Goal: Transaction & Acquisition: Purchase product/service

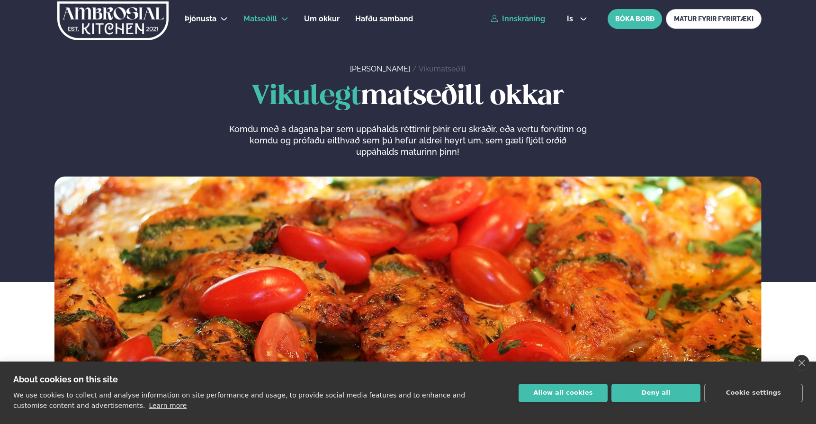
click at [518, 20] on link "Innskráning" at bounding box center [517, 19] width 54 height 9
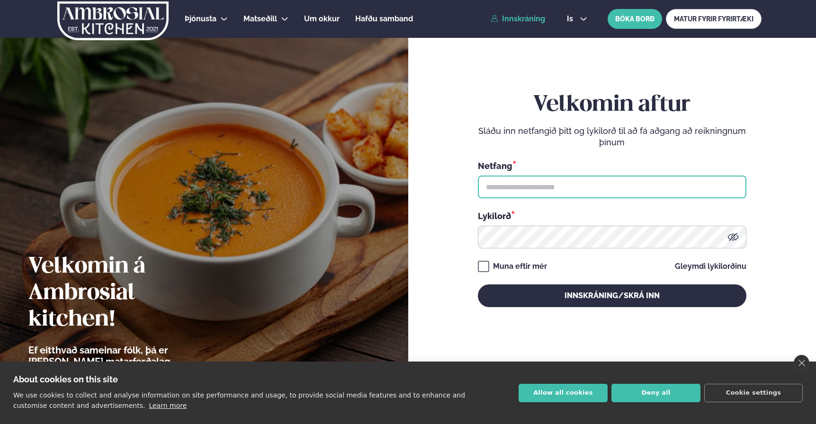
click at [547, 186] on input "text" at bounding box center [612, 187] width 268 height 23
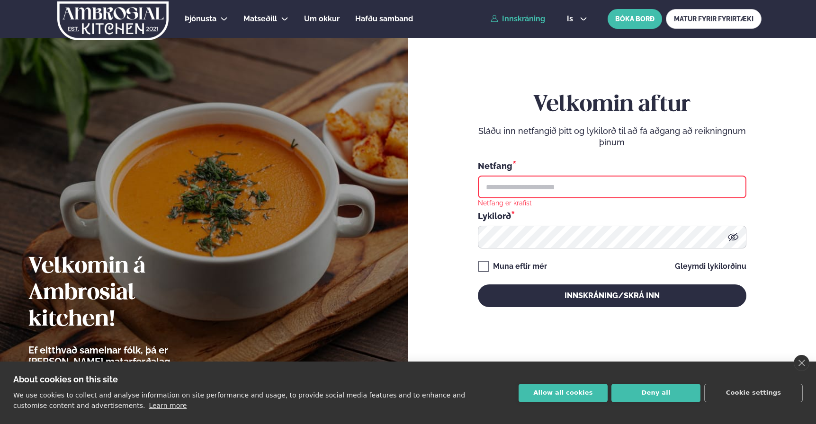
type input "**********"
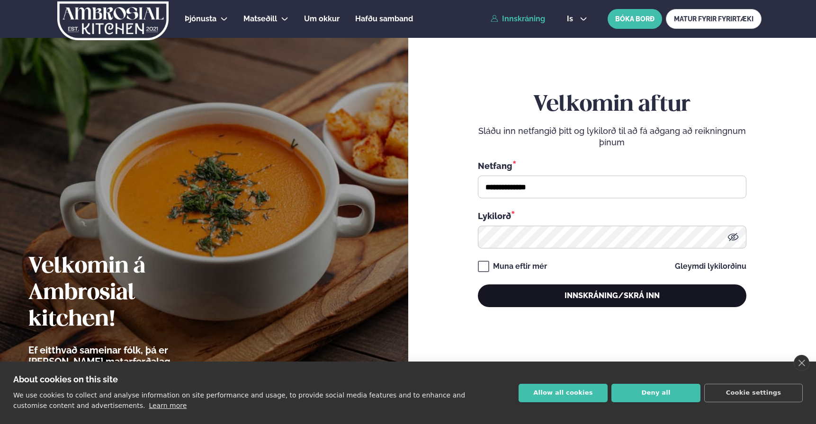
click at [601, 300] on button "Innskráning/Skrá inn" at bounding box center [612, 295] width 268 height 23
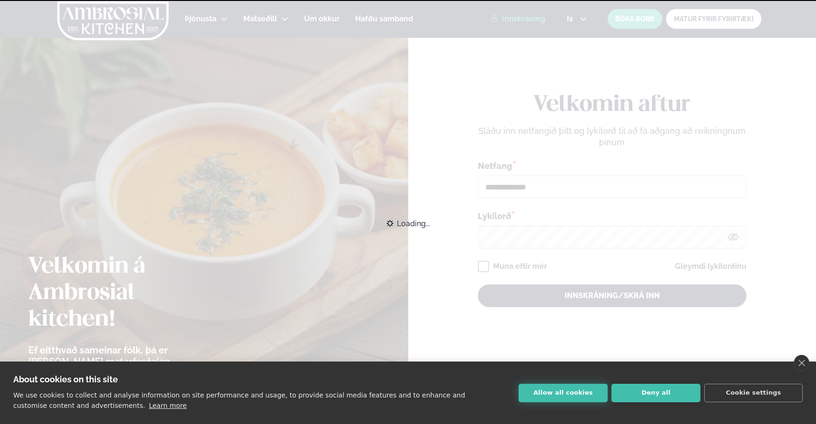
click at [569, 392] on button "Allow all cookies" at bounding box center [562, 393] width 89 height 18
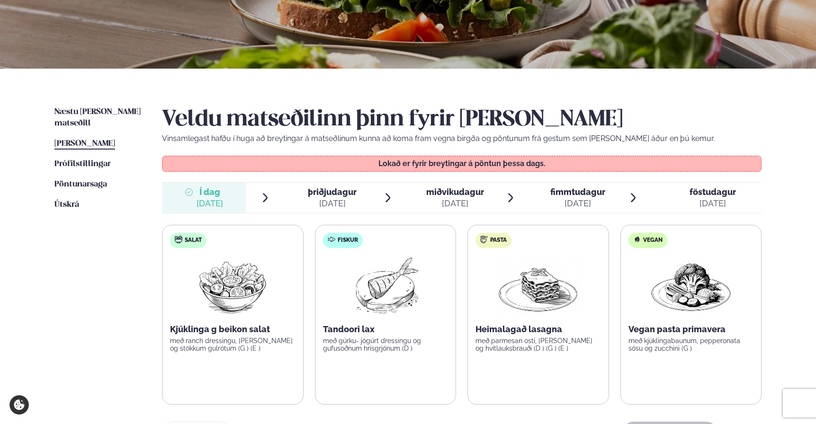
scroll to position [140, 0]
click at [334, 187] on span "þriðjudagur" at bounding box center [332, 192] width 49 height 10
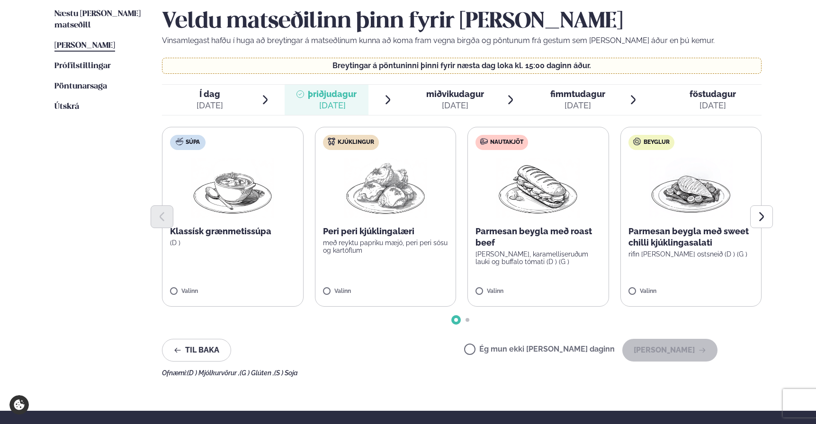
scroll to position [239, 0]
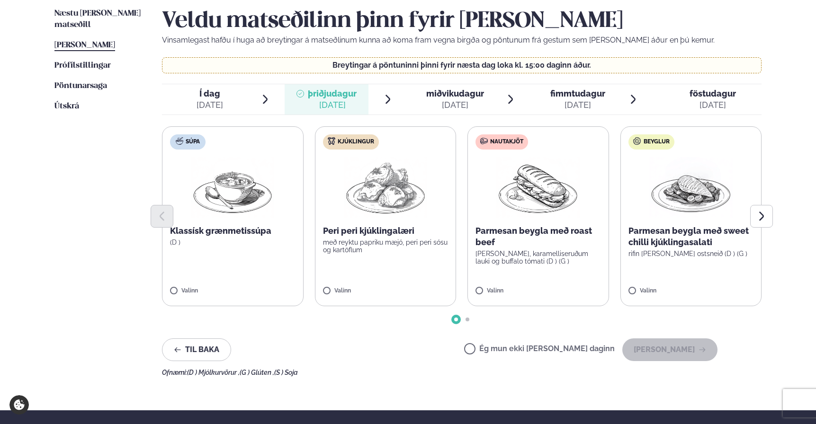
click at [456, 104] on div "[DATE]" at bounding box center [455, 104] width 58 height 11
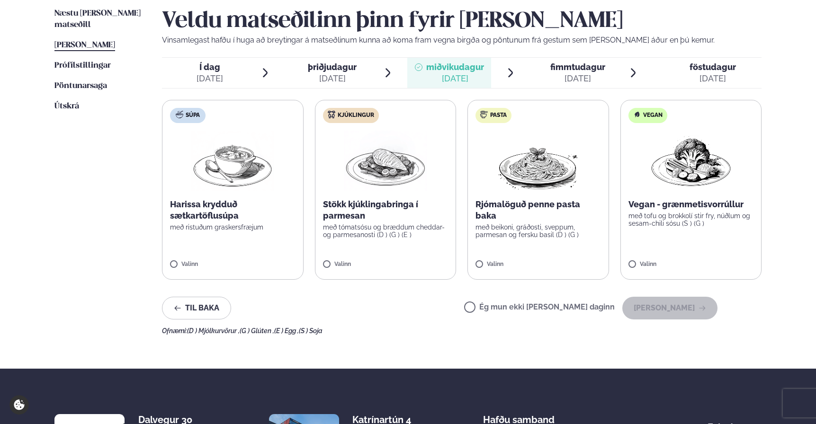
click at [397, 224] on p "með tómatsósu og bræddum cheddar- og parmesanosti (D ) (G ) (E )" at bounding box center [385, 230] width 125 height 15
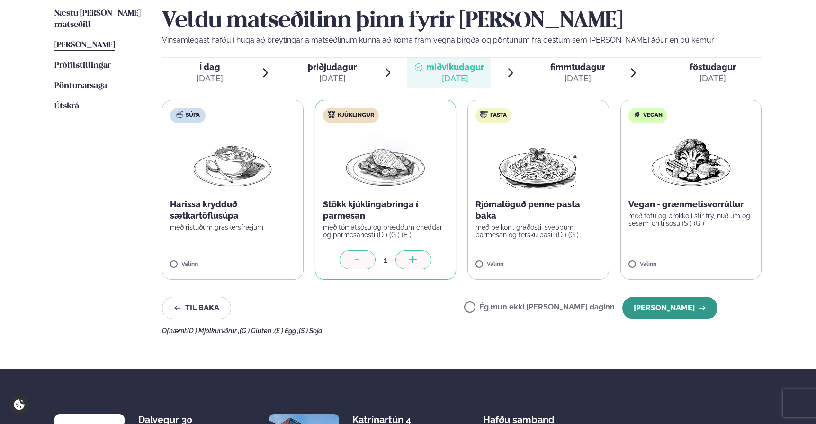
click at [677, 306] on button "[PERSON_NAME]" at bounding box center [669, 308] width 95 height 23
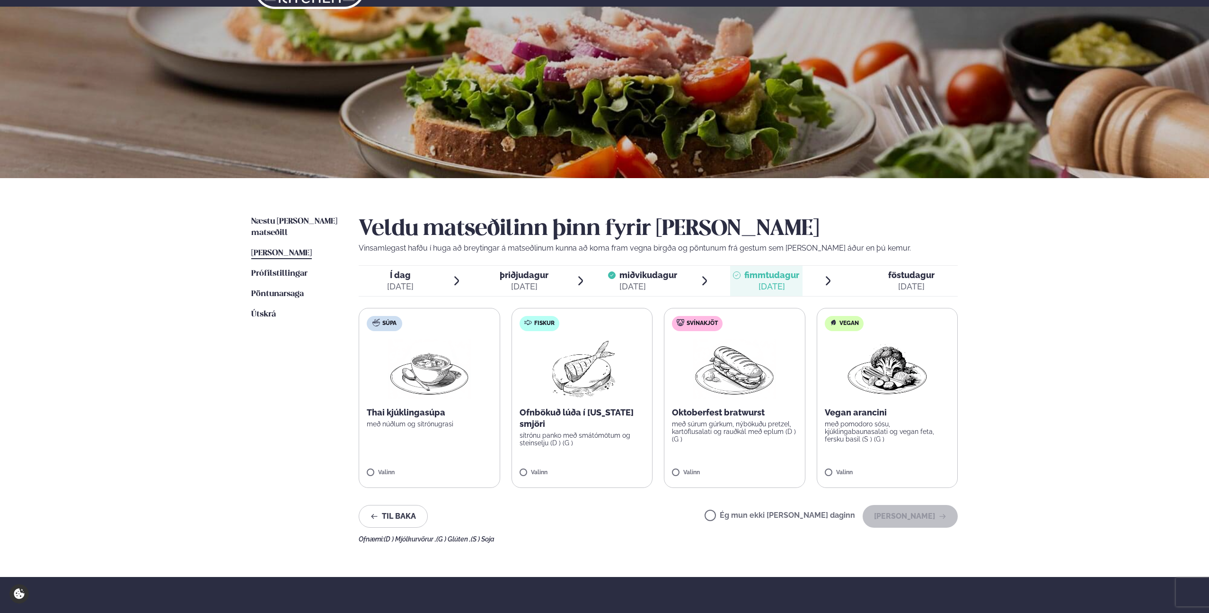
scroll to position [0, 0]
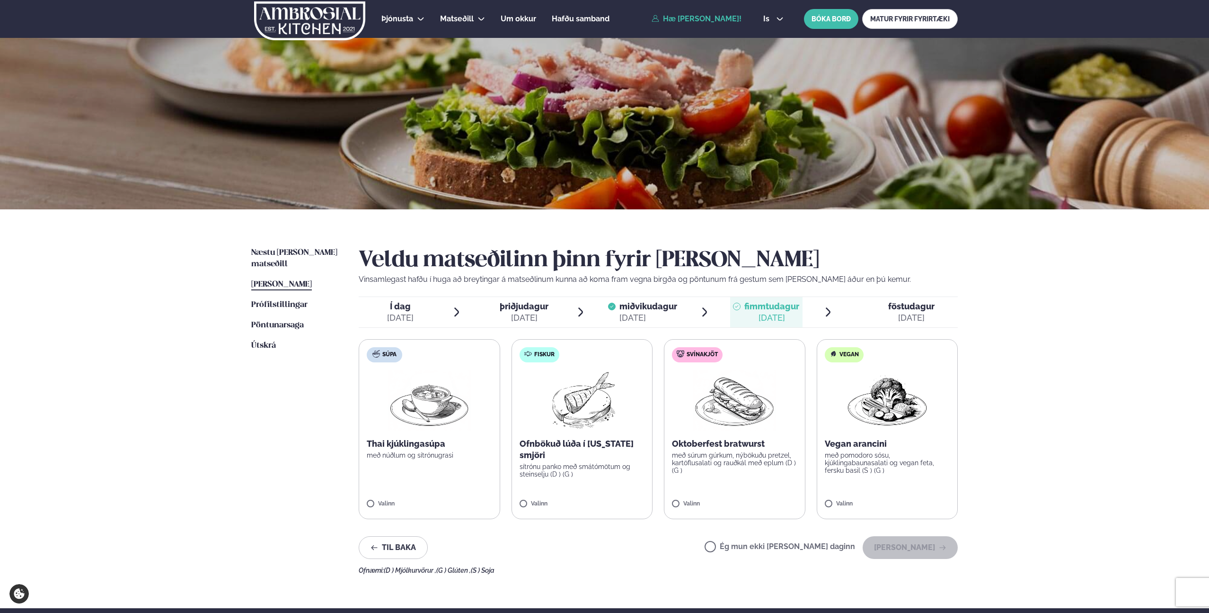
click at [321, 15] on img at bounding box center [309, 20] width 113 height 39
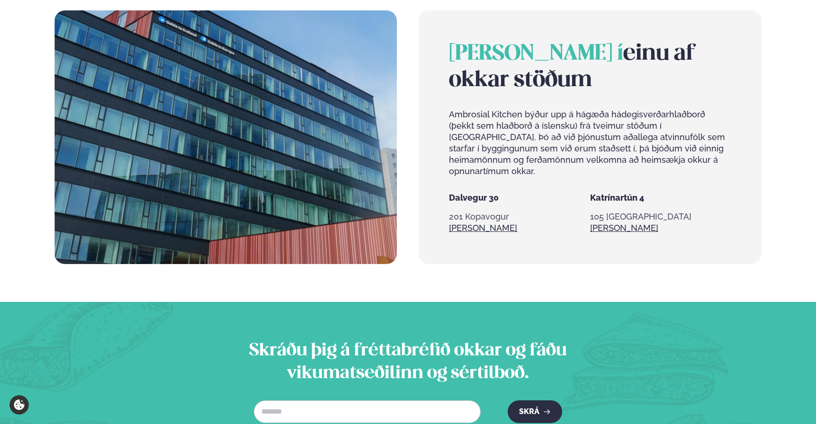
scroll to position [340, 0]
